Goal: Navigation & Orientation: Find specific page/section

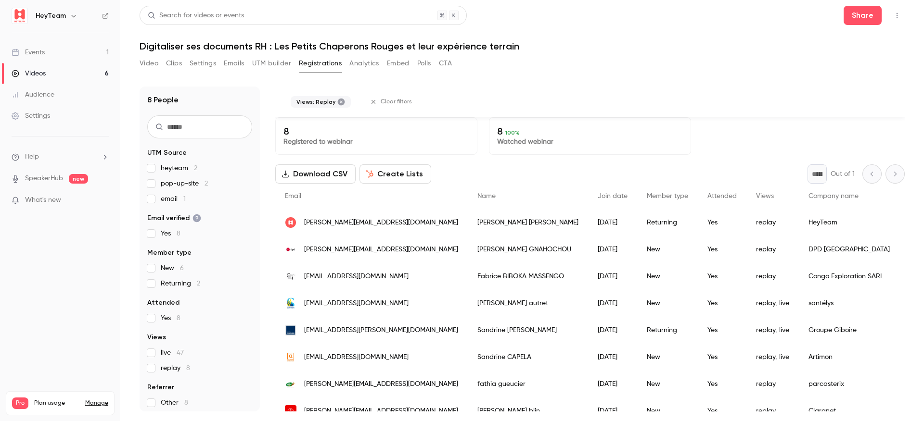
scroll to position [20, 0]
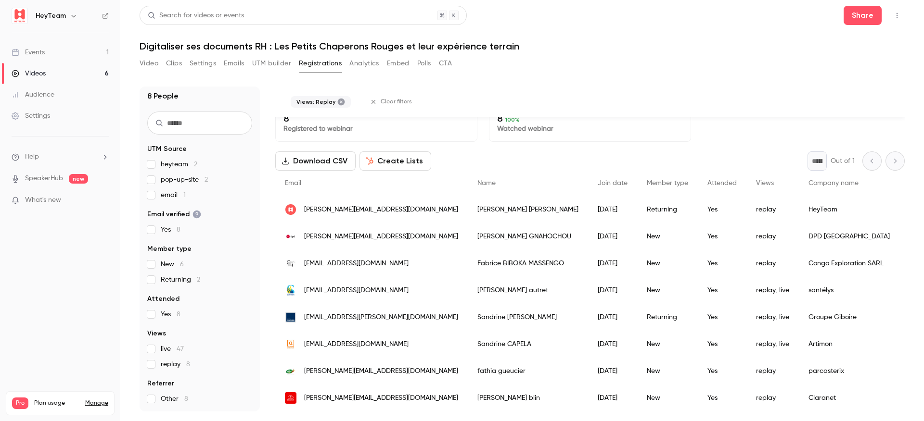
click at [43, 217] on ul "Help SpeakerHub new What's new" at bounding box center [60, 180] width 120 height 86
click at [49, 47] on link "Events 1" at bounding box center [60, 52] width 120 height 21
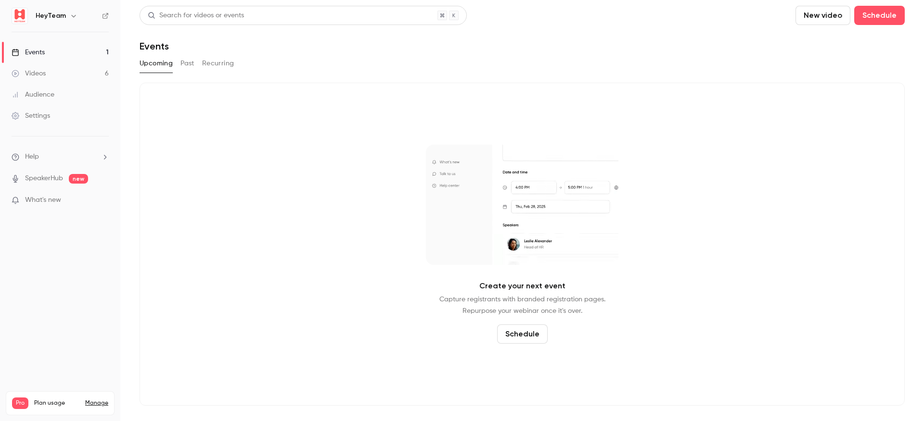
click at [186, 62] on button "Past" at bounding box center [187, 63] width 14 height 15
